Goal: Task Accomplishment & Management: Use online tool/utility

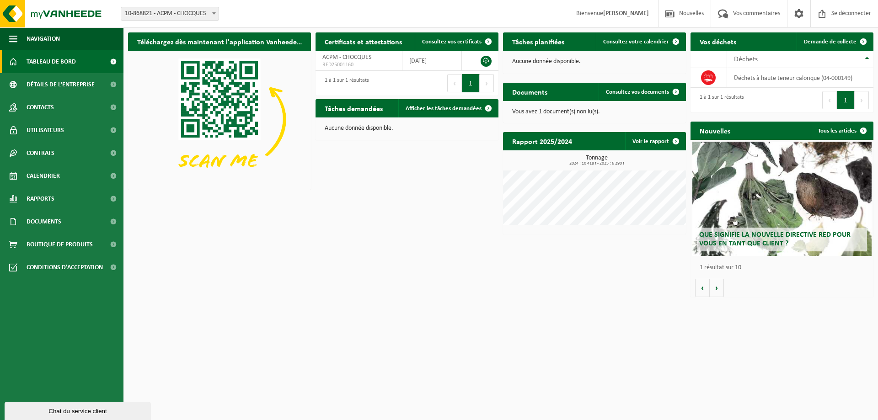
drag, startPoint x: 609, startPoint y: 306, endPoint x: 609, endPoint y: 298, distance: 7.3
click at [609, 304] on html "Bifurquer: 10-868821 - ACPM - CHOCQUES 10-868821 - ACPM - CHOCQUES Bienvenue MO…" at bounding box center [439, 210] width 878 height 420
click at [357, 109] on font "Tâches demandées" at bounding box center [354, 109] width 58 height 7
click at [442, 107] on font "Afficher les tâches demandées" at bounding box center [443, 109] width 76 height 6
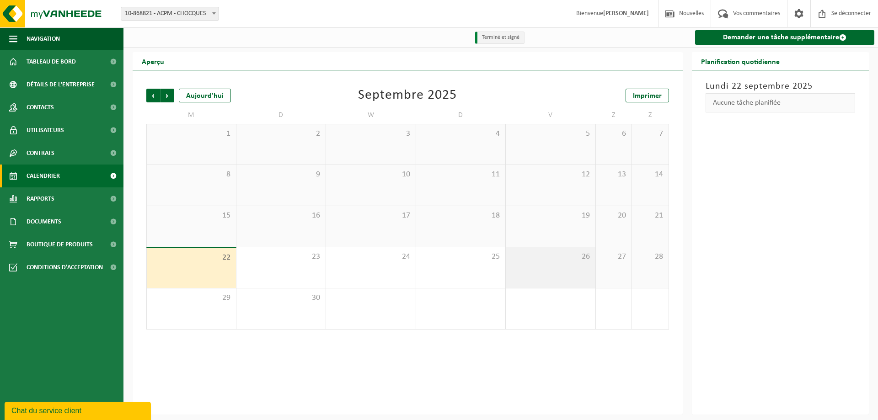
click at [555, 258] on span "26" at bounding box center [550, 257] width 80 height 10
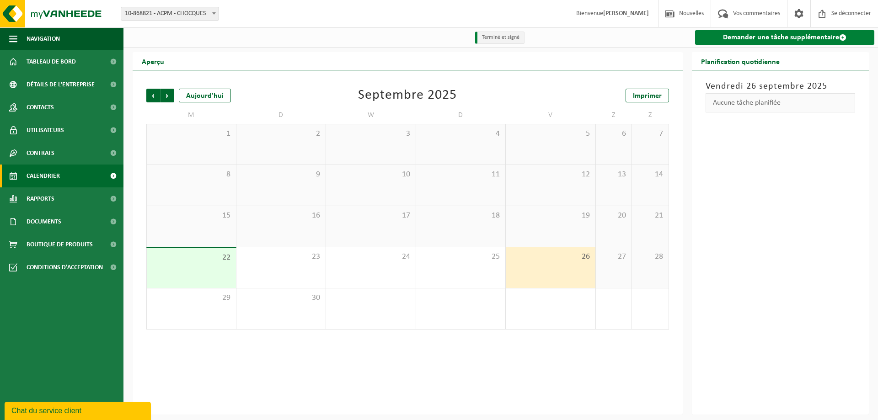
click at [777, 41] on font "Demander une tâche supplémentaire" at bounding box center [781, 37] width 116 height 7
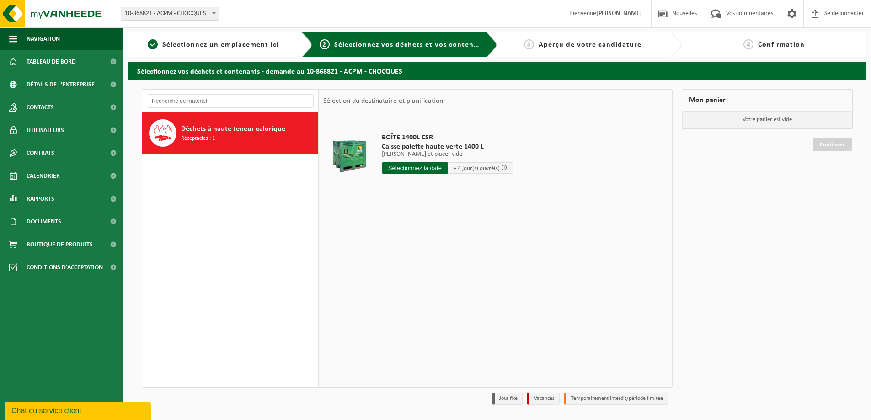
click at [431, 167] on input "text" at bounding box center [415, 167] width 66 height 11
click at [458, 276] on font "26" at bounding box center [457, 272] width 7 height 7
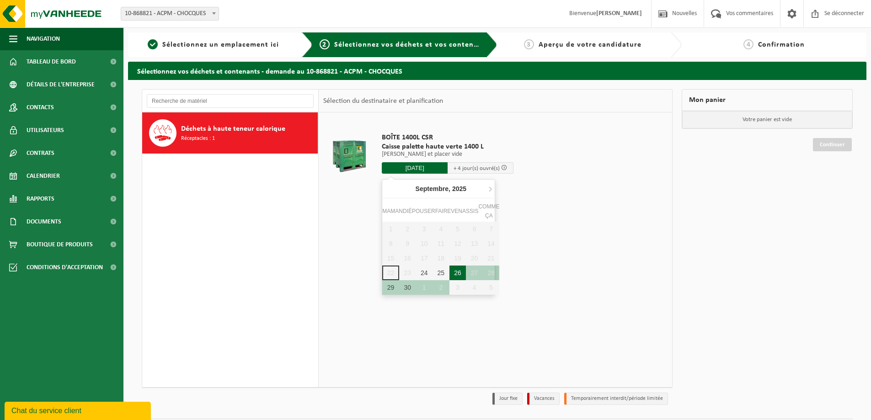
type input "Van [DATE]"
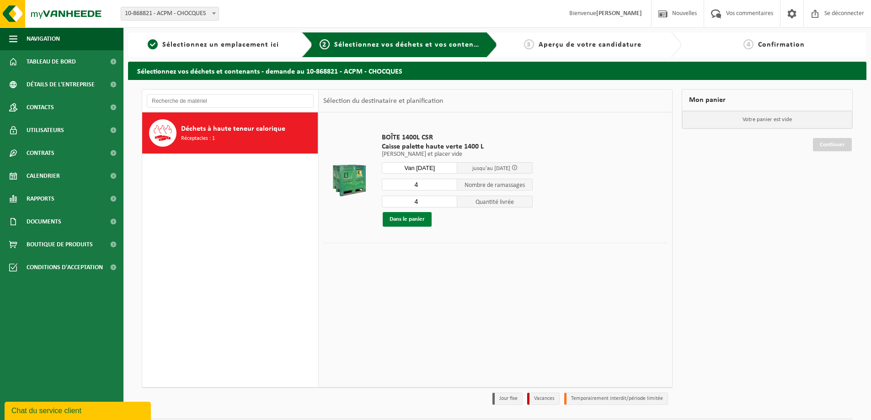
click at [422, 218] on font "Dans le panier" at bounding box center [406, 219] width 35 height 6
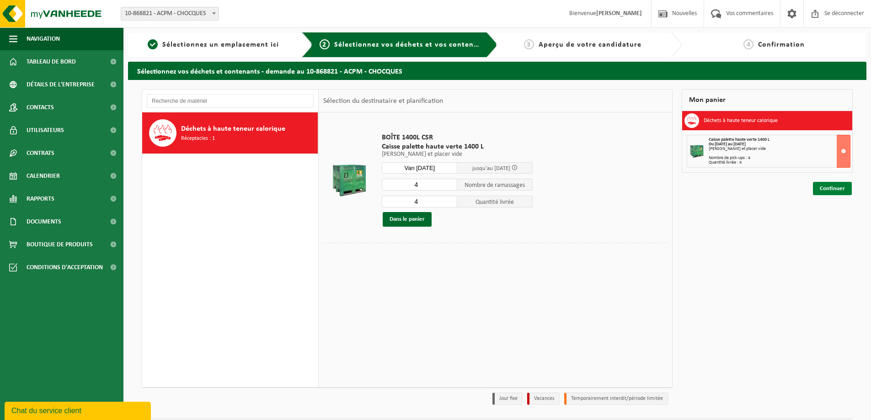
click at [841, 189] on font "Continuer" at bounding box center [832, 189] width 25 height 6
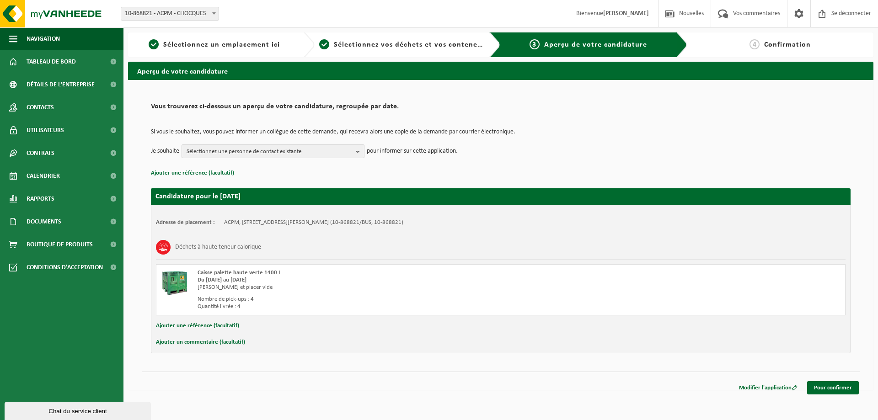
click at [348, 155] on span "Sélectionnez une personne de contact existante" at bounding box center [269, 152] width 165 height 14
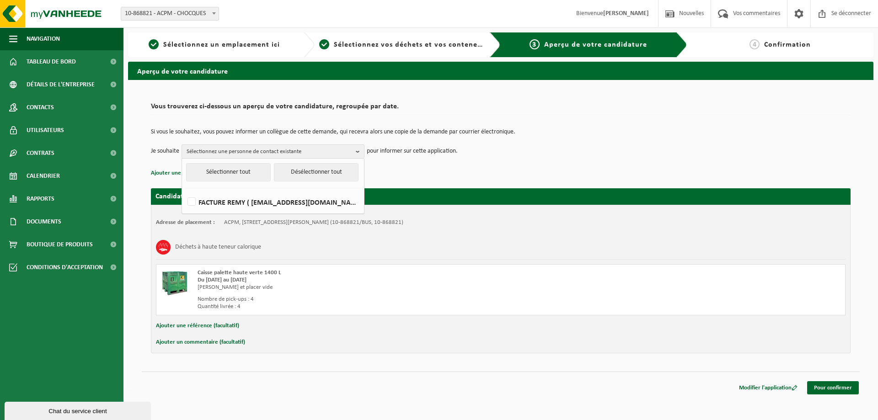
click at [522, 148] on td "Je souhaite Sélectionnez une personne de contact existante Sélectionner tout Dé…" at bounding box center [500, 151] width 699 height 14
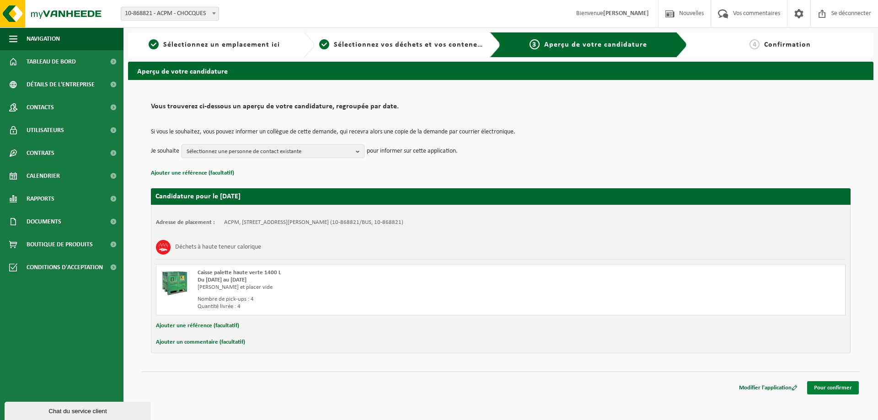
click at [838, 389] on font "Pour confirmer" at bounding box center [833, 388] width 38 height 6
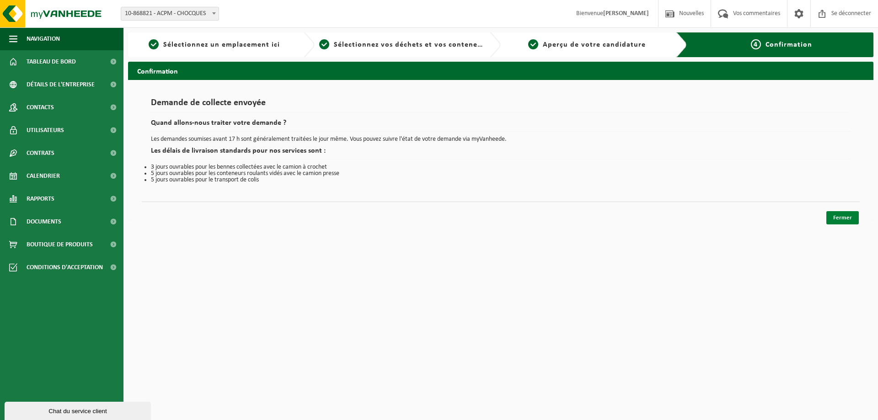
click at [841, 218] on font "Fermer" at bounding box center [842, 218] width 19 height 6
